Goal: Information Seeking & Learning: Understand process/instructions

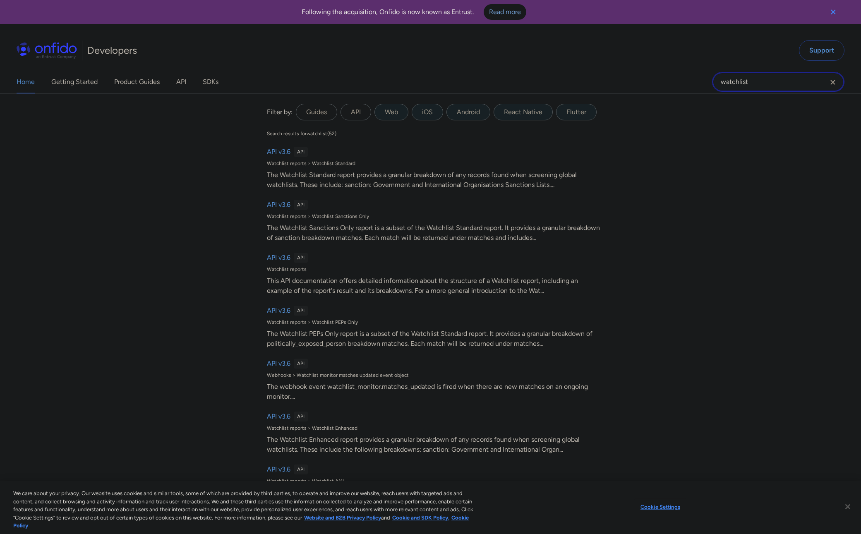
click at [751, 79] on input "watchlist" at bounding box center [778, 82] width 132 height 20
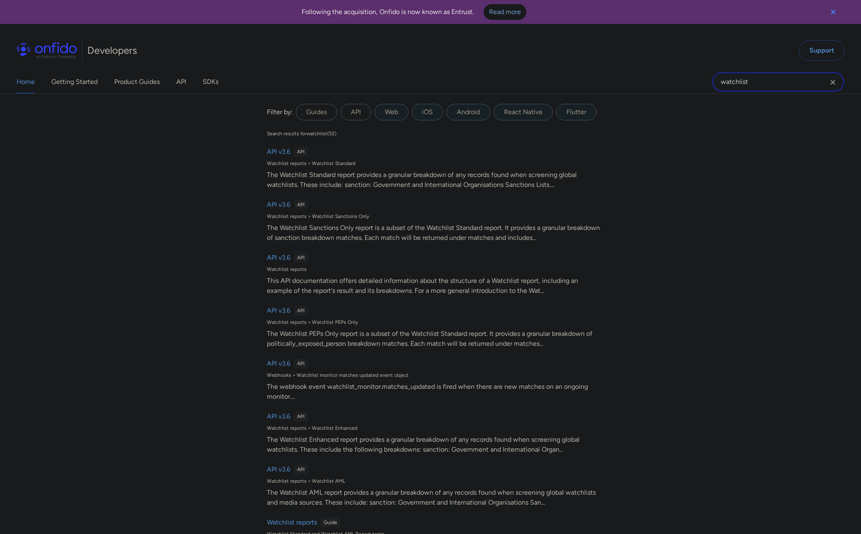
paste input "14.32.0"
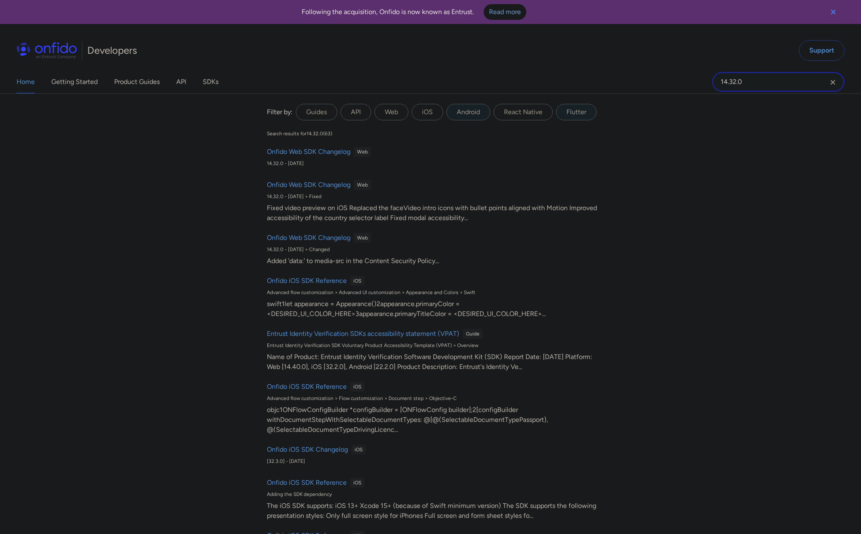
type input "14.32.0"
click at [341, 152] on h6 "Onfido Web SDK Changelog" at bounding box center [309, 152] width 84 height 10
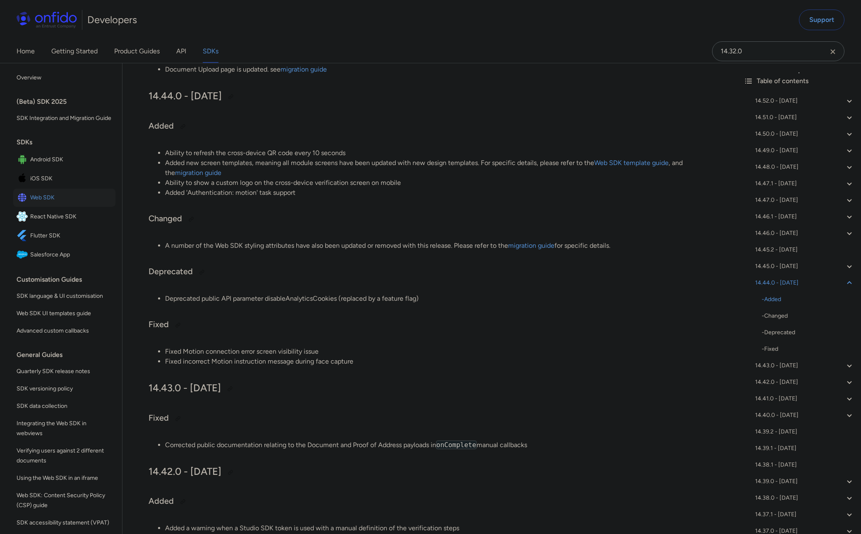
scroll to position [1577, 0]
click at [517, 246] on link "migration guide" at bounding box center [531, 247] width 46 height 8
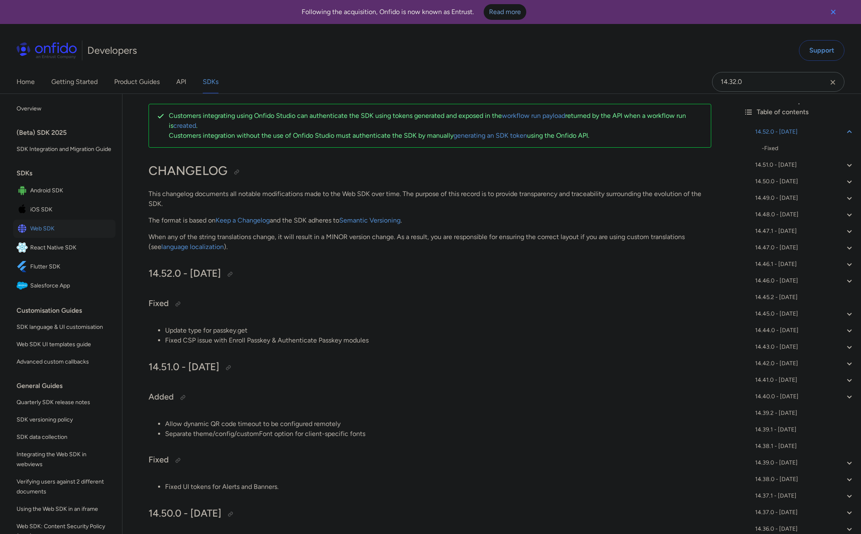
click at [79, 223] on span "Web SDK" at bounding box center [71, 229] width 82 height 12
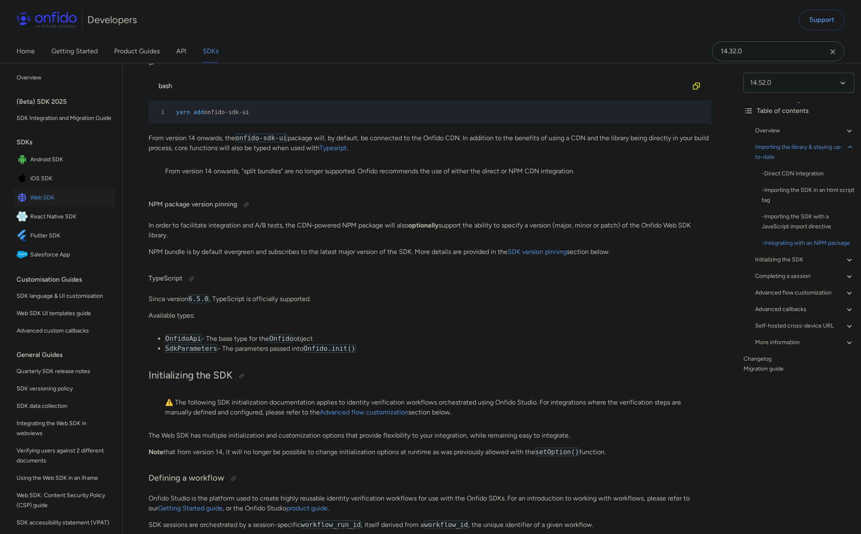
scroll to position [1310, 0]
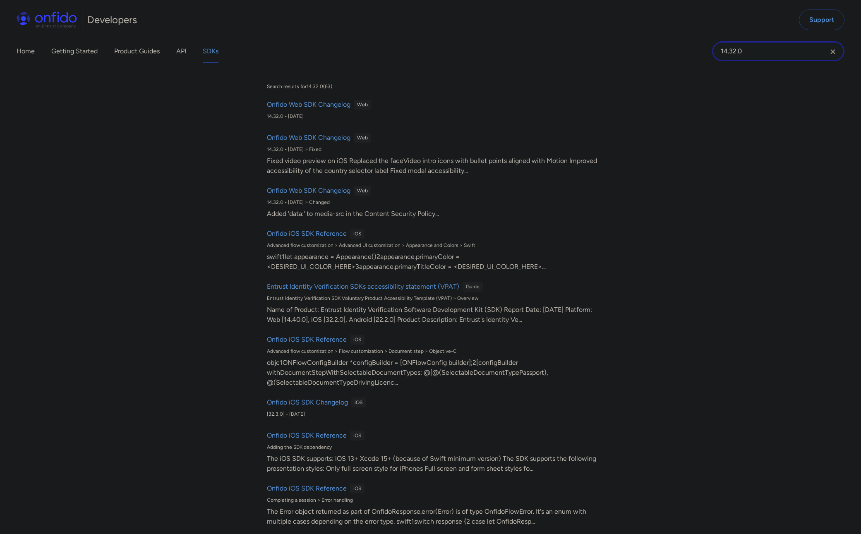
drag, startPoint x: 750, startPoint y: 52, endPoint x: 702, endPoint y: 51, distance: 48.0
click at [700, 51] on div "Home Getting Started Product Guides API SDKs 14.32.0 14.32.0 Search results for…" at bounding box center [430, 51] width 861 height 23
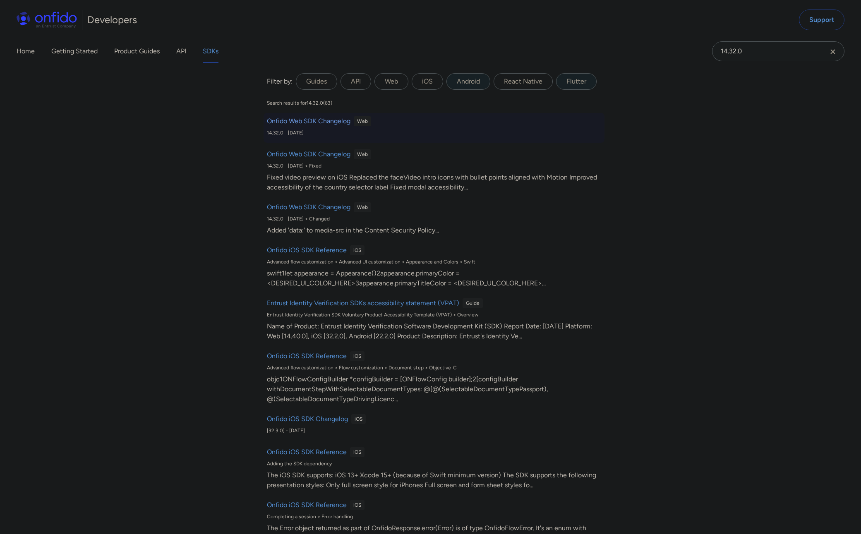
click at [335, 124] on h6 "Onfido Web SDK Changelog" at bounding box center [309, 121] width 84 height 10
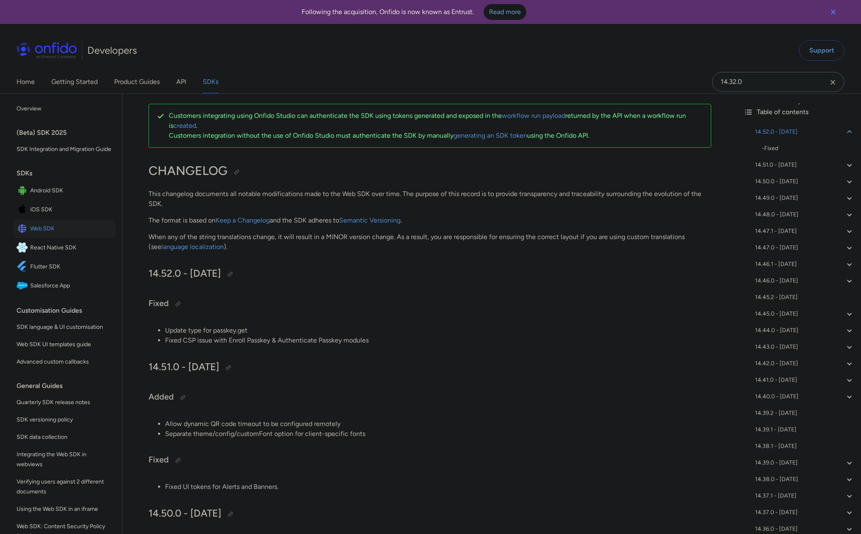
click at [743, 109] on icon at bounding box center [748, 112] width 10 height 10
click at [746, 110] on icon at bounding box center [748, 112] width 10 height 10
click at [757, 112] on div "Table of contents" at bounding box center [798, 112] width 111 height 10
click at [775, 525] on link "Migration guide" at bounding box center [798, 527] width 111 height 10
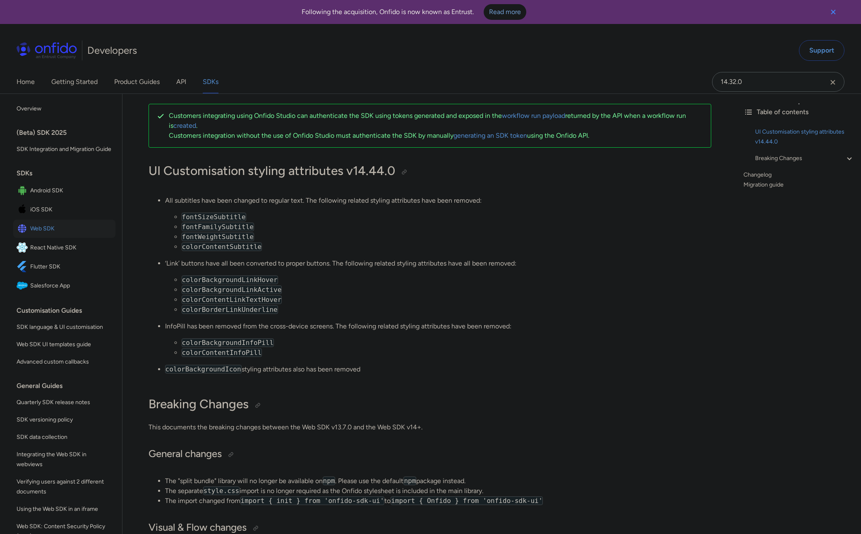
click at [831, 80] on icon "Clear search field button" at bounding box center [833, 82] width 10 height 10
click at [816, 81] on input "Onfido search input field" at bounding box center [778, 82] width 132 height 20
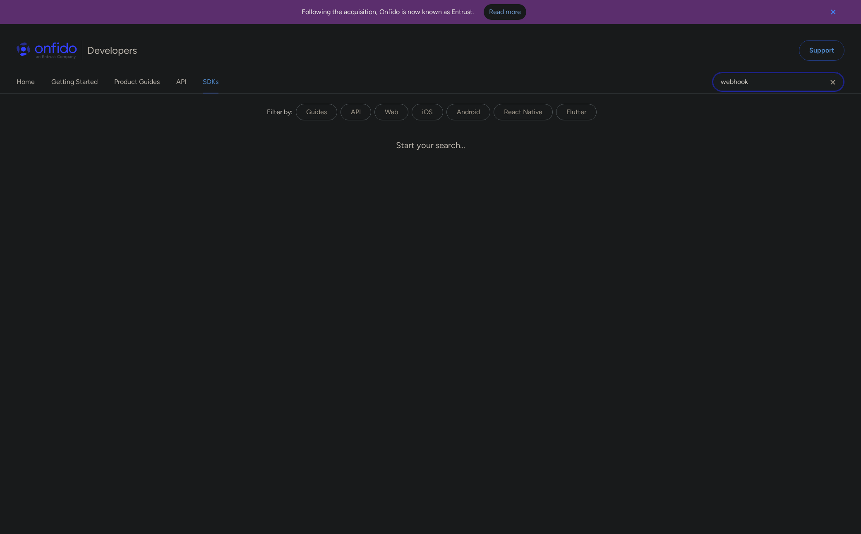
type input "webhook"
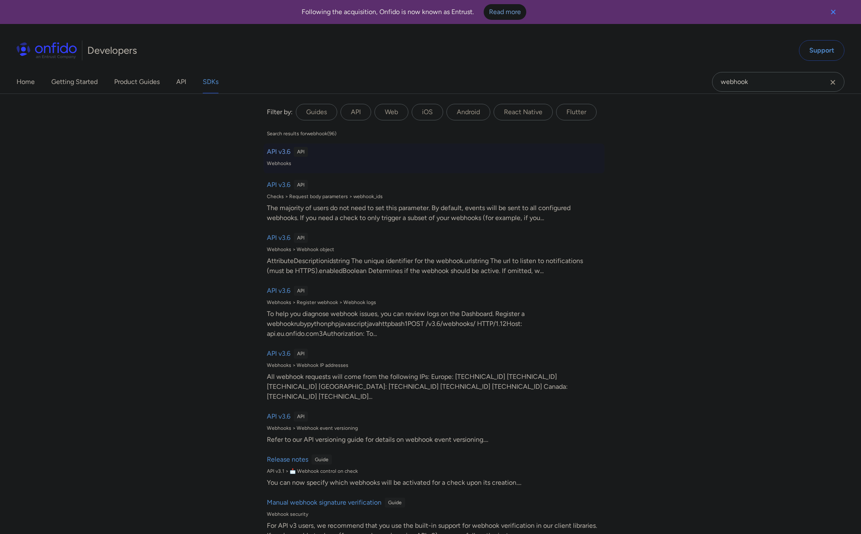
click at [280, 150] on h6 "API v3.6" at bounding box center [279, 152] width 24 height 10
select select "http"
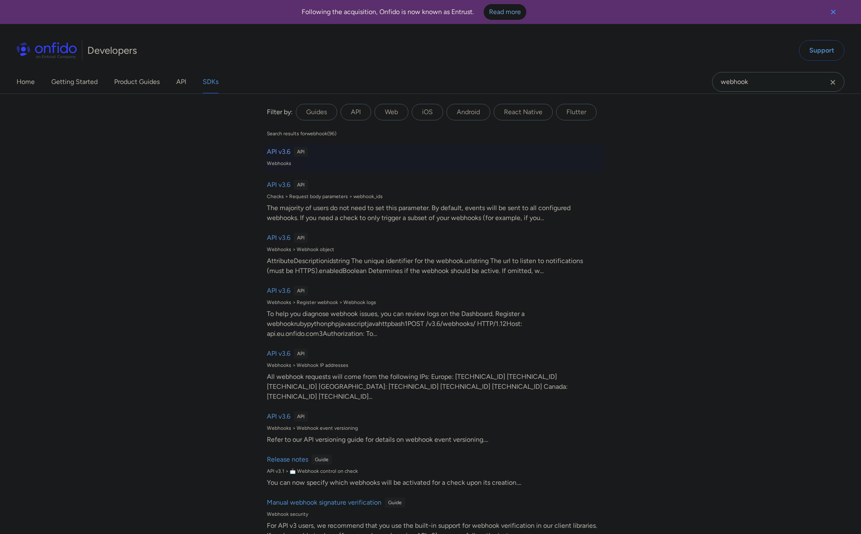
select select "http"
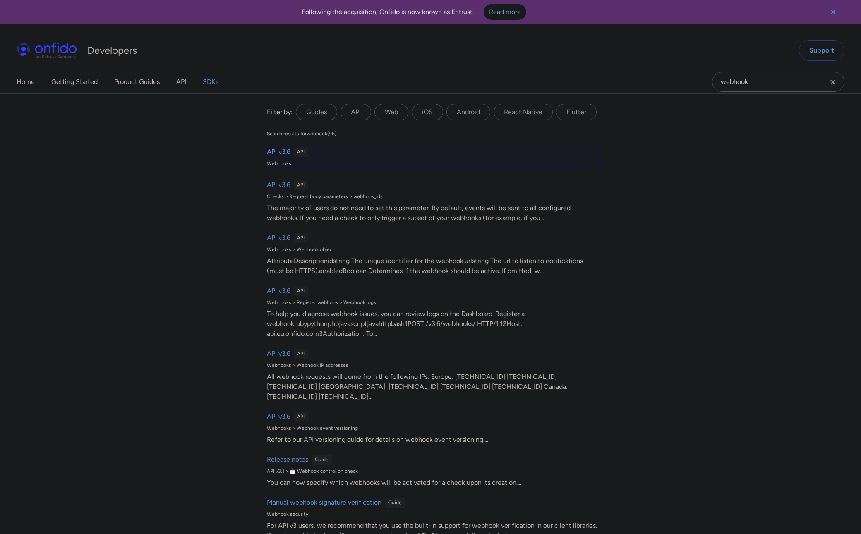
select select "http"
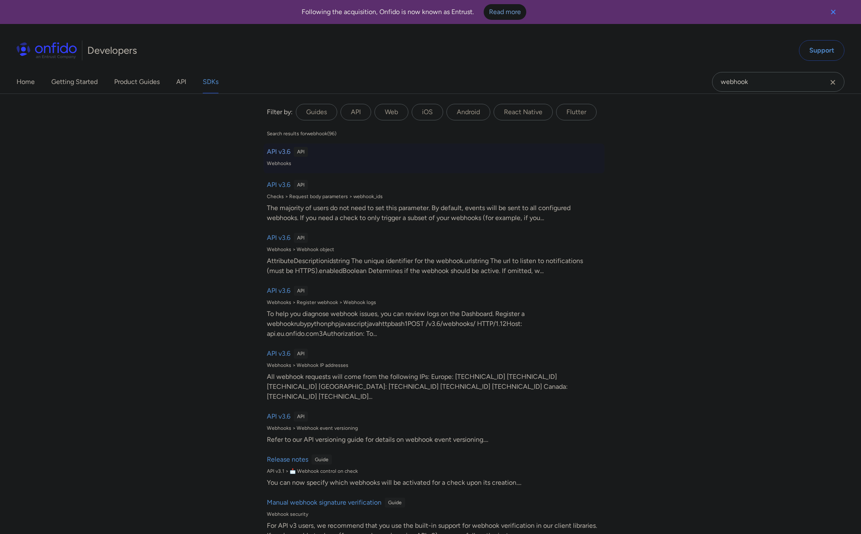
select select "http"
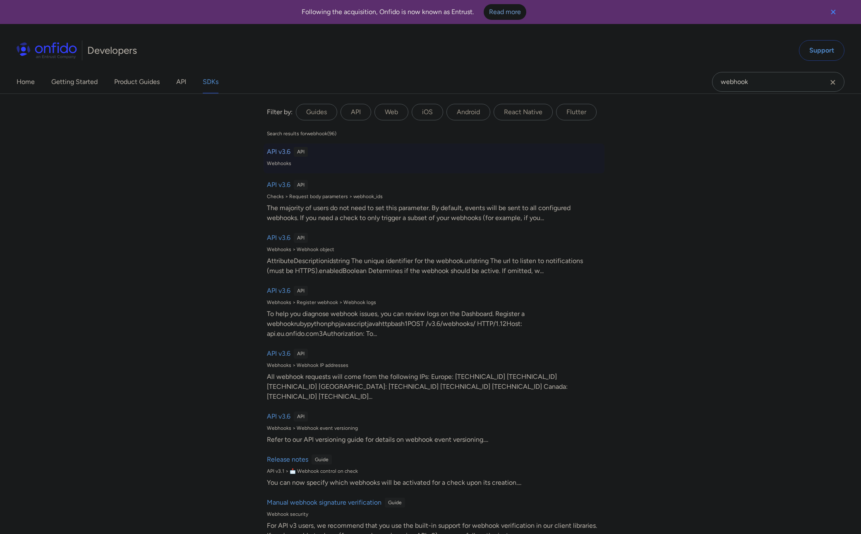
select select "http"
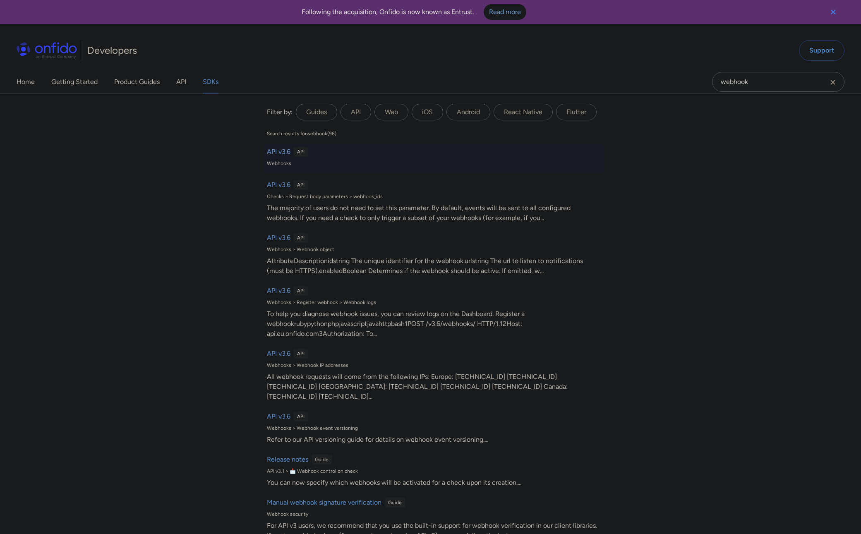
select select "http"
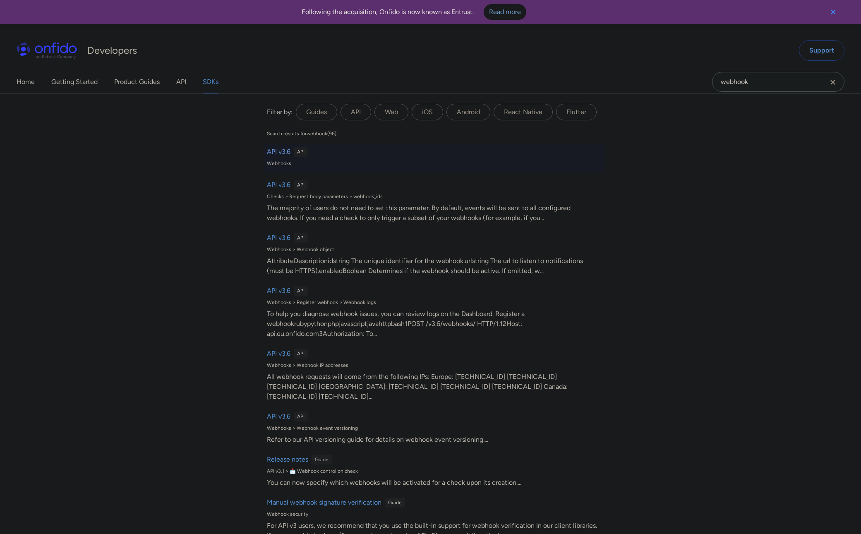
select select "http"
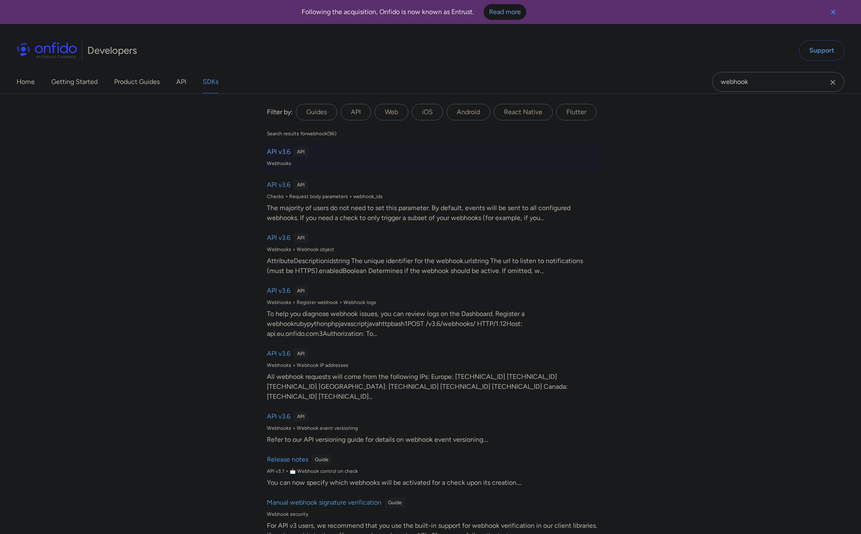
select select "http"
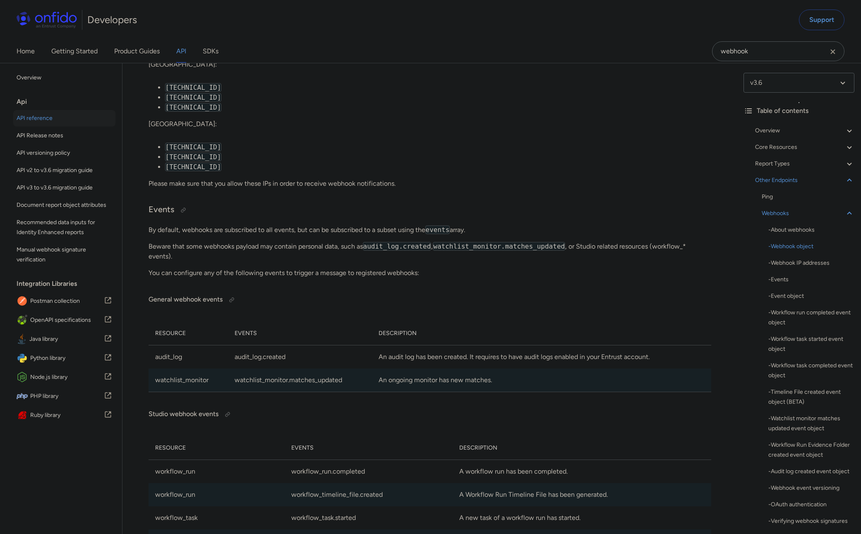
scroll to position [60627, 0]
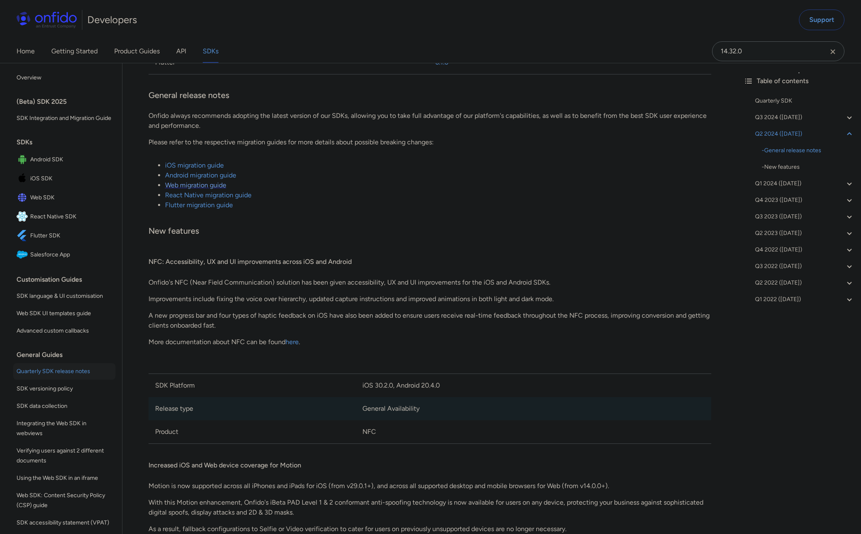
click at [223, 187] on link "Web migration guide" at bounding box center [195, 185] width 61 height 8
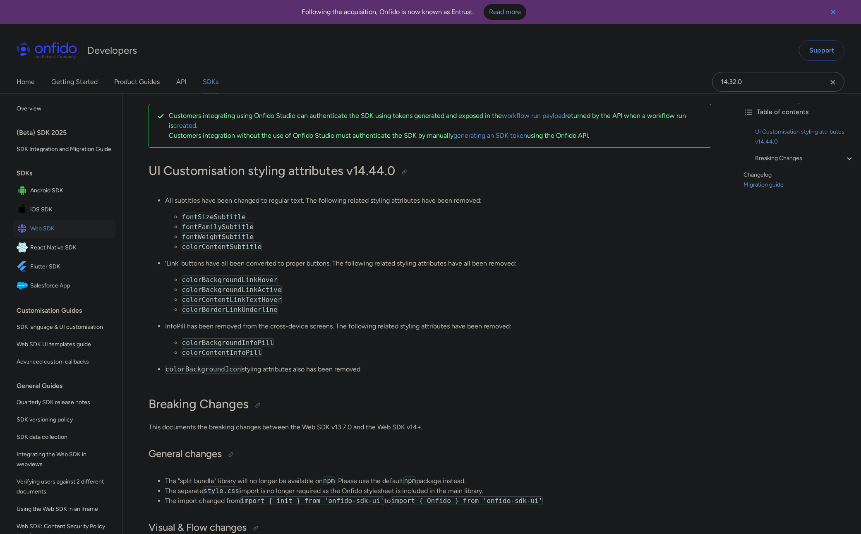
click at [767, 183] on link "Migration guide" at bounding box center [798, 185] width 111 height 10
click at [765, 185] on link "Migration guide" at bounding box center [798, 185] width 111 height 10
click at [766, 137] on div "UI Customisation styling attributes v14.44.0" at bounding box center [804, 137] width 99 height 20
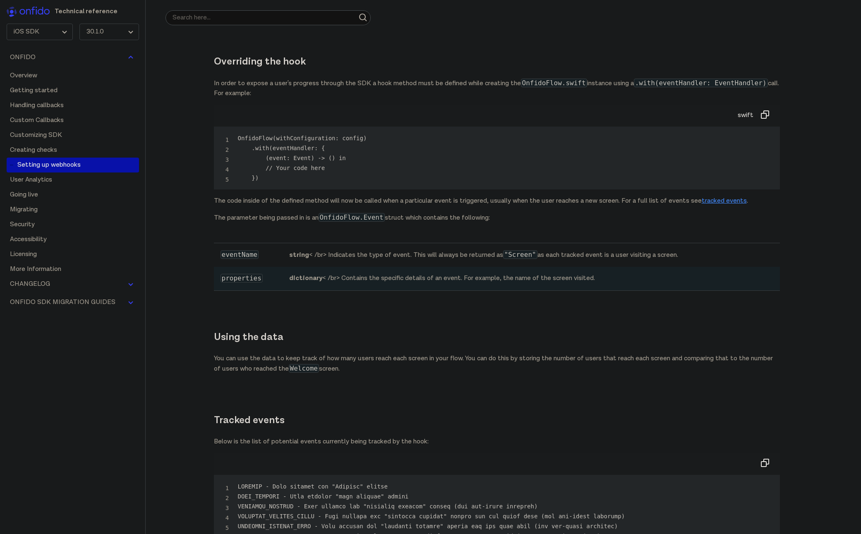
scroll to position [16511, 0]
